Goal: Information Seeking & Learning: Learn about a topic

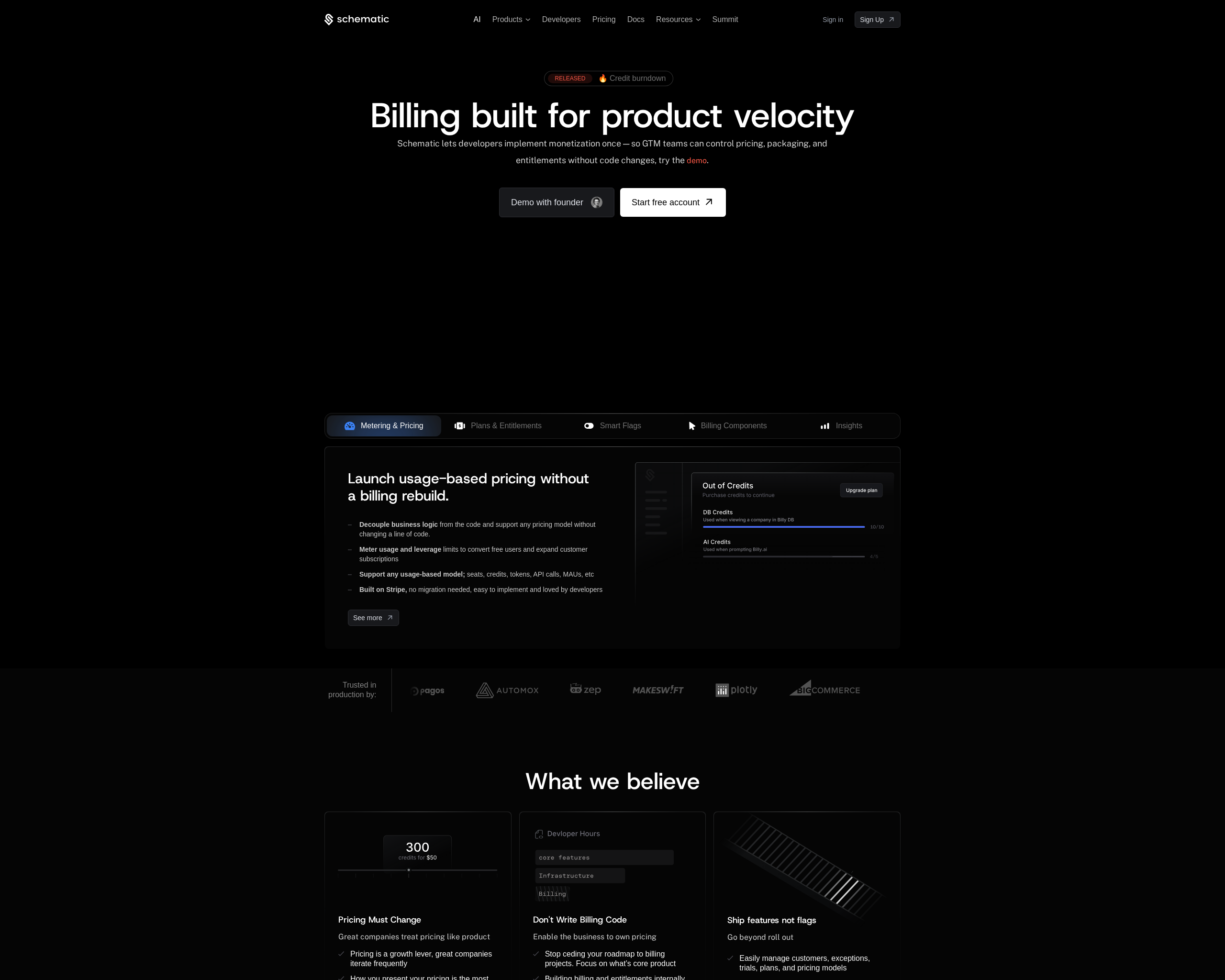
click at [476, 20] on span "AI" at bounding box center [477, 20] width 7 height 8
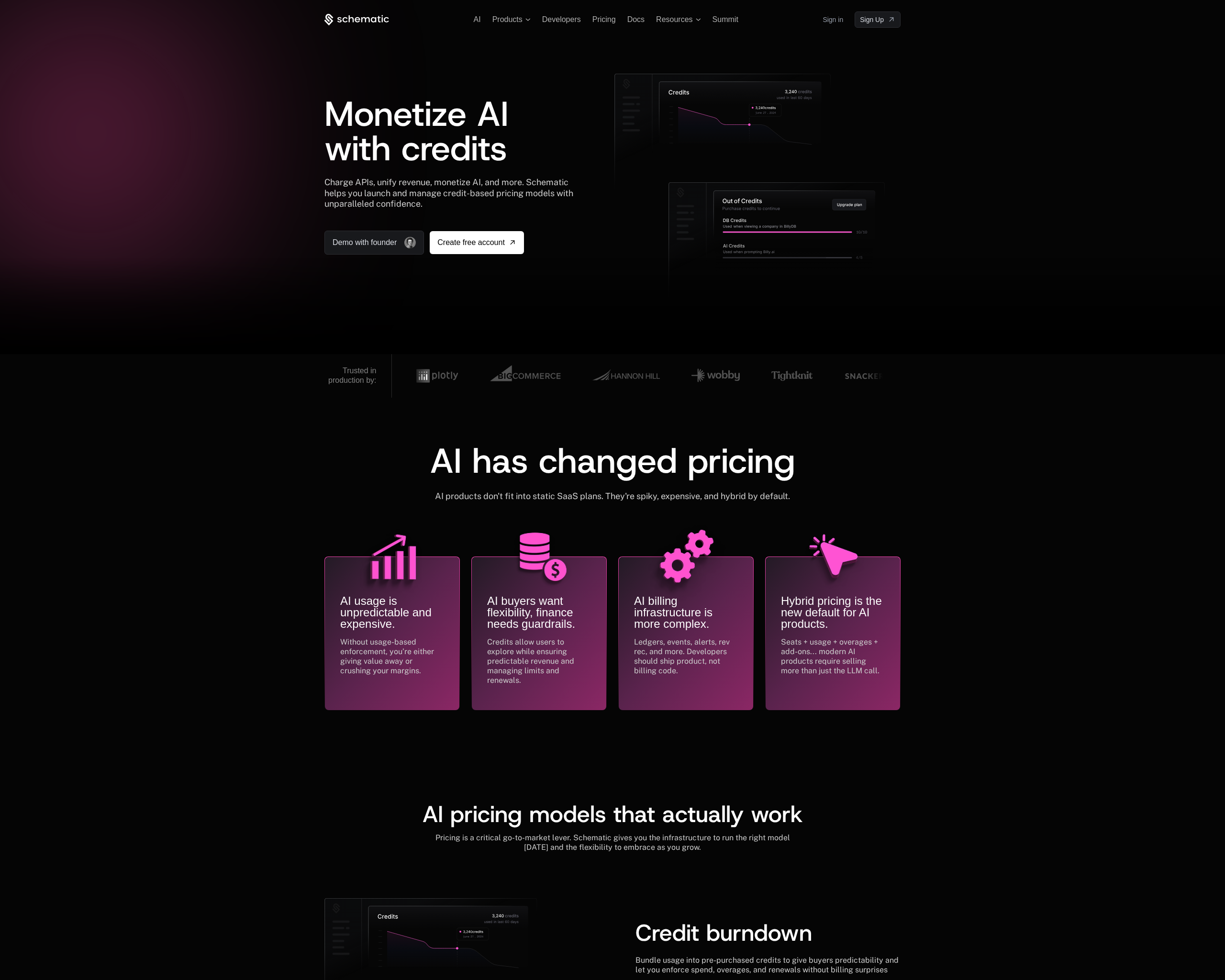
click at [586, 23] on ul "AI Products Developers Pricing Docs Resources Summit" at bounding box center [606, 20] width 265 height 8
click at [561, 20] on span "Developers" at bounding box center [561, 20] width 39 height 8
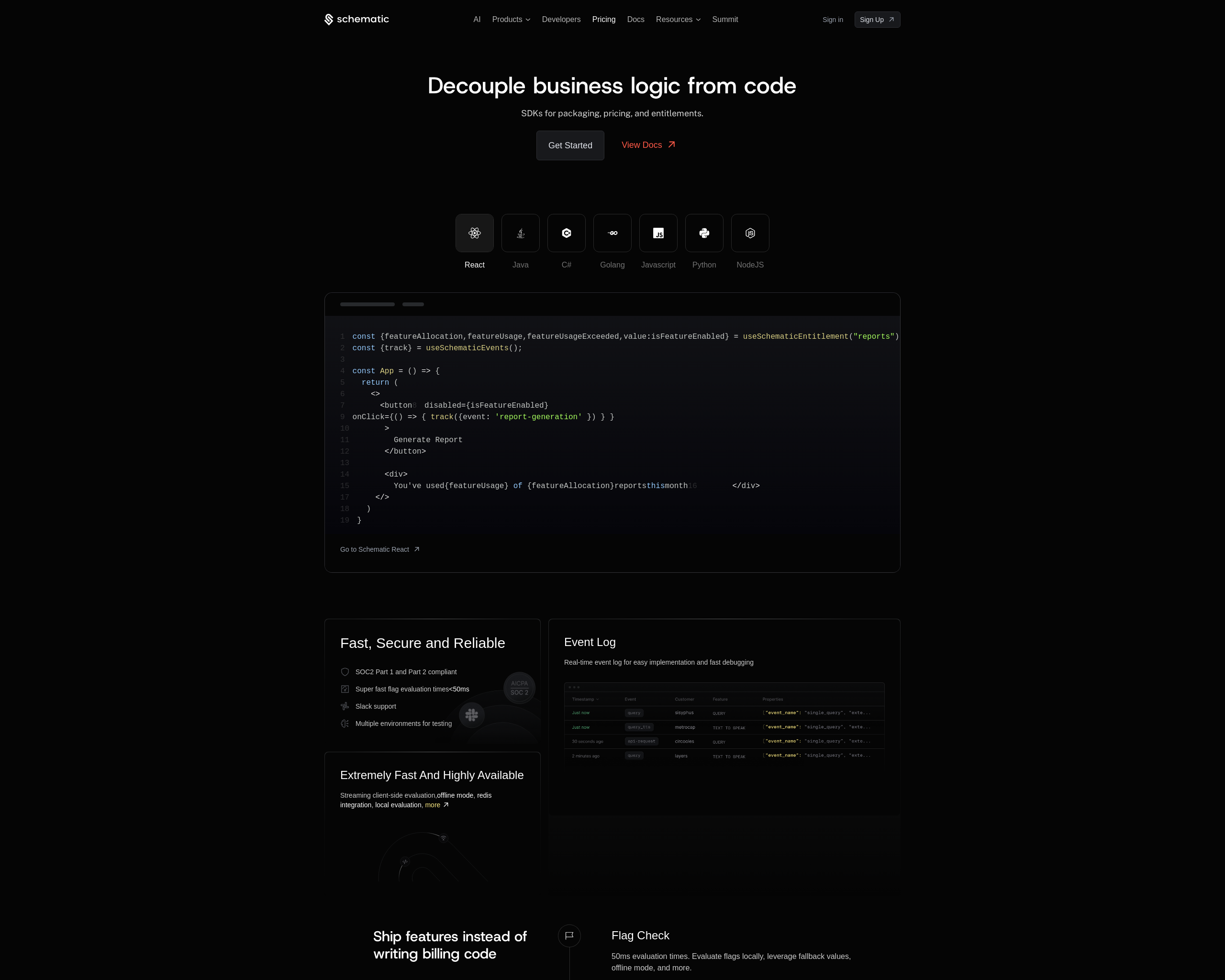
click at [607, 18] on span "Pricing" at bounding box center [604, 20] width 23 height 8
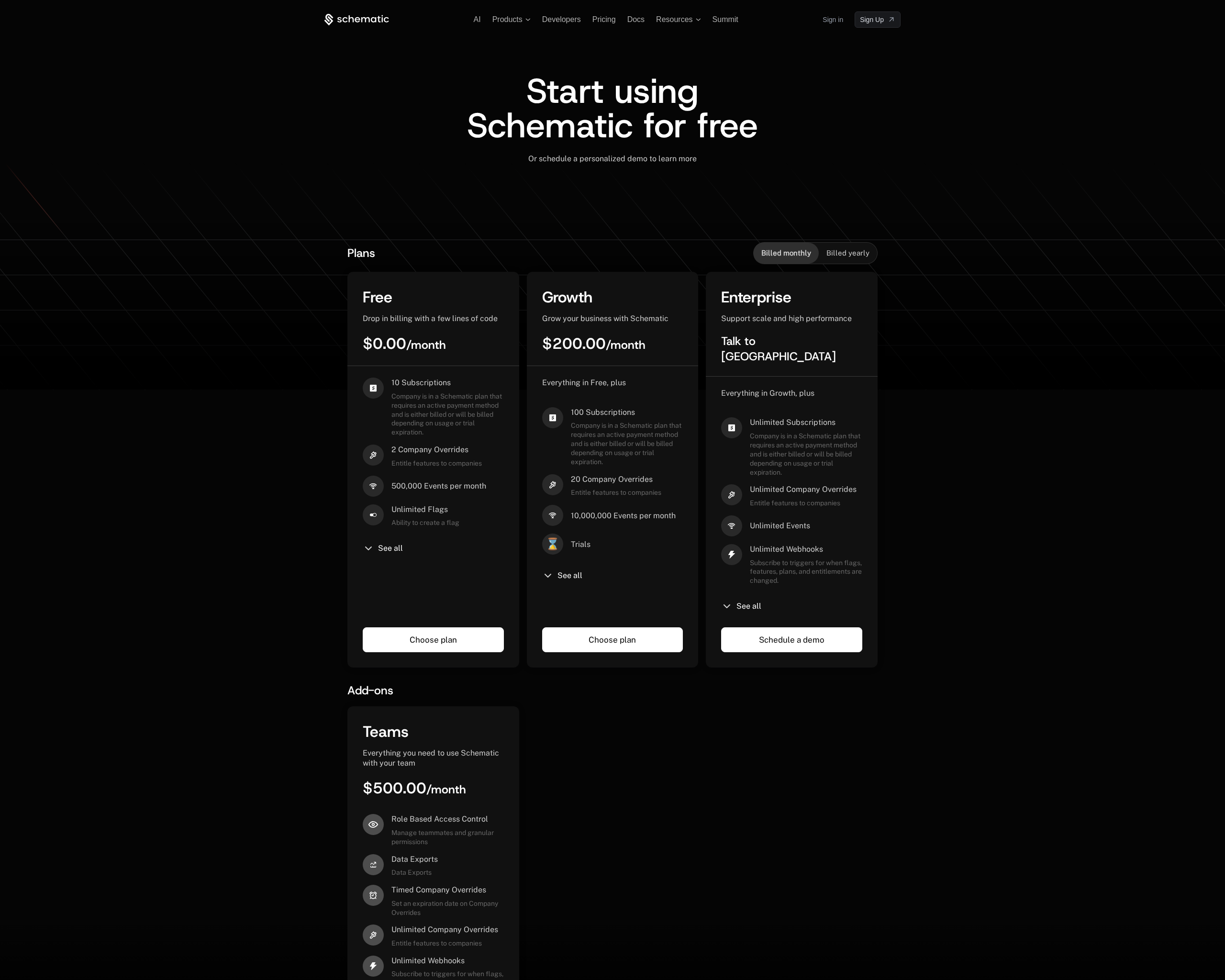
click at [279, 113] on div "AI Products Developers Pricing Docs Resources Summit Sign in Sign Up Start usin…" at bounding box center [612, 506] width 1225 height 1012
click at [938, 120] on div "AI Products Developers Pricing Docs Resources Summit Sign in Sign Up Start usin…" at bounding box center [612, 506] width 1225 height 1012
